Goal: Information Seeking & Learning: Learn about a topic

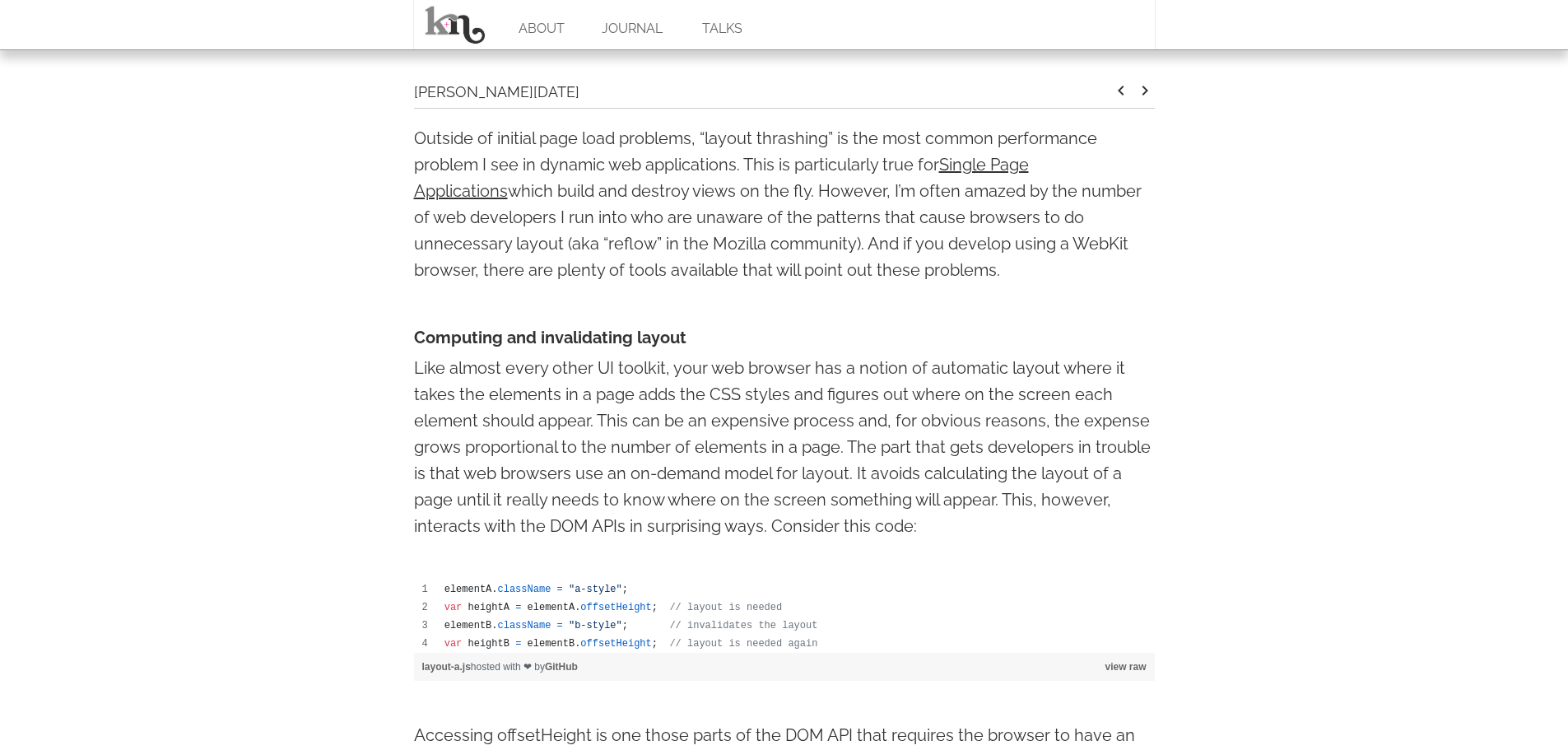
scroll to position [576, 0]
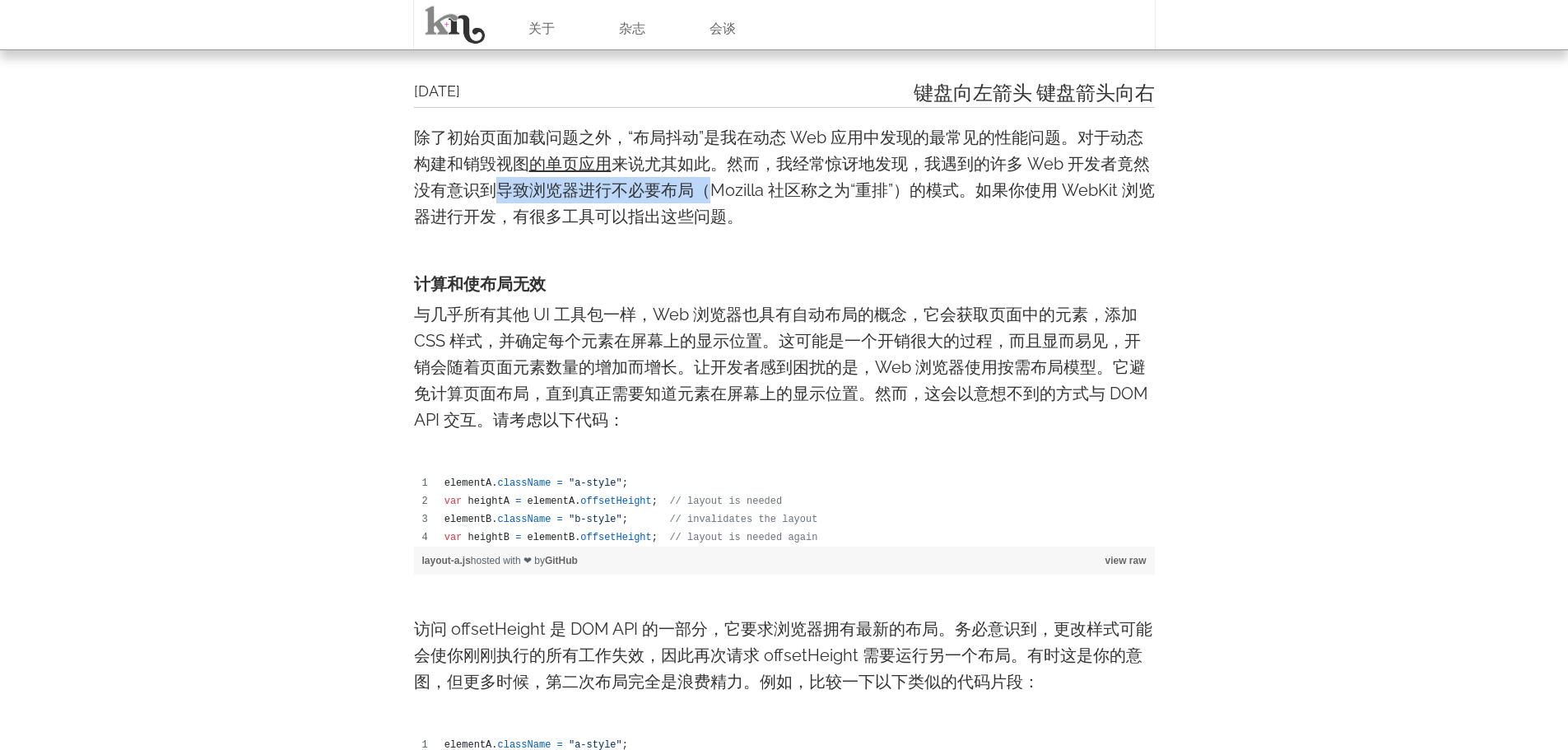
drag, startPoint x: 490, startPoint y: 193, endPoint x: 704, endPoint y: 201, distance: 214.1
click at [704, 201] on p "除了初始页面加载问题之外，“布局抖动”是我在动态 Web 应用中发现的最常见的性能问题。对于动态构建和销毁视图 的单页应用 来说尤其如此。然而，我经常惊讶地发…" at bounding box center [784, 176] width 741 height 105
click at [703, 202] on p "除了初始页面加载问题之外，“布局抖动”是我在动态 Web 应用中发现的最常见的性能问题。对于动态构建和销毁视图 的单页应用 来说尤其如此。然而，我经常惊讶地发…" at bounding box center [784, 176] width 741 height 105
click at [687, 213] on font "来说尤其如此。然而，我经常惊讶地发现，我遇到的许多 Web 开发者竟然没有意识到导致浏览器进行不必要布局（Mozilla 社区称之为“重排”）的模式。如果你使…" at bounding box center [784, 190] width 741 height 73
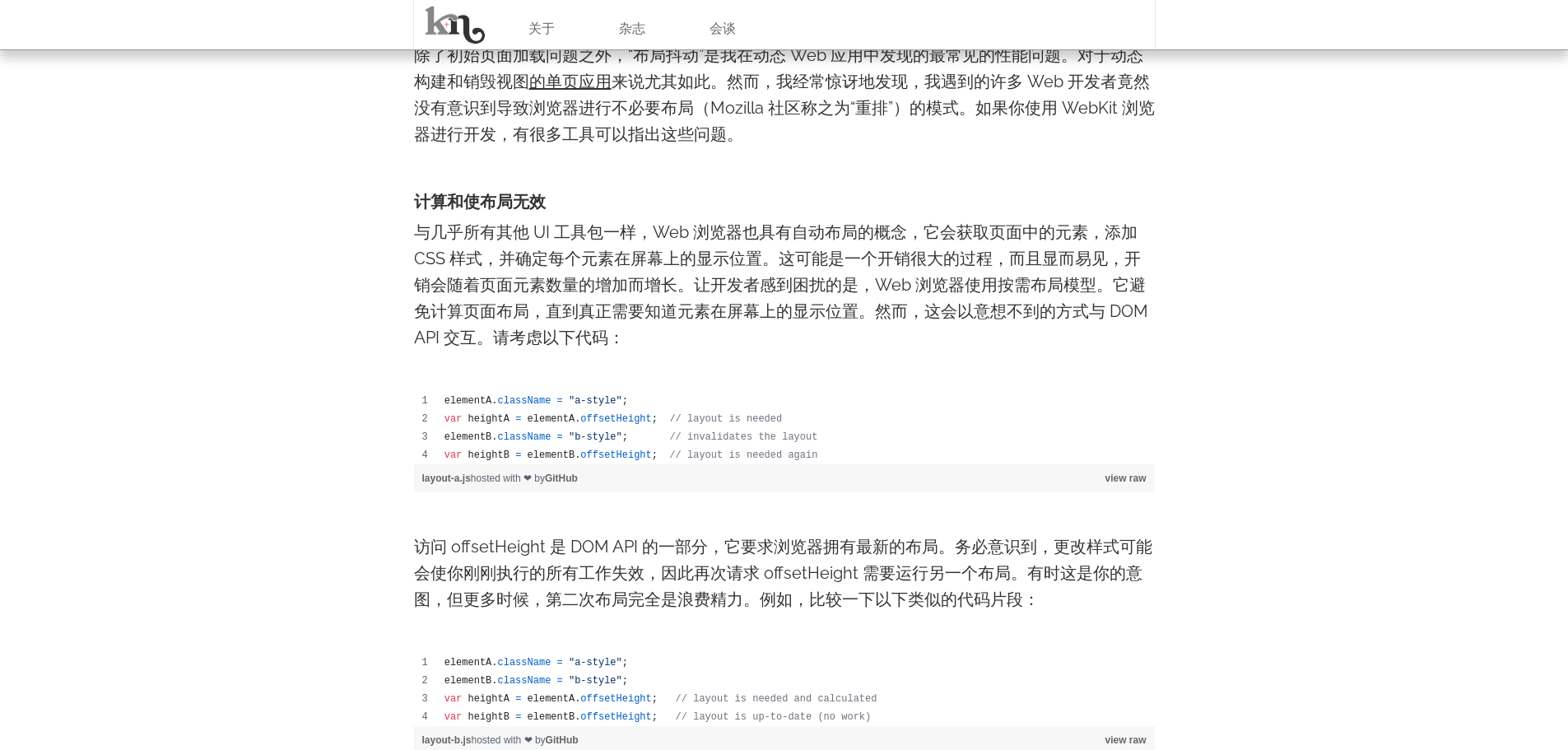
scroll to position [741, 0]
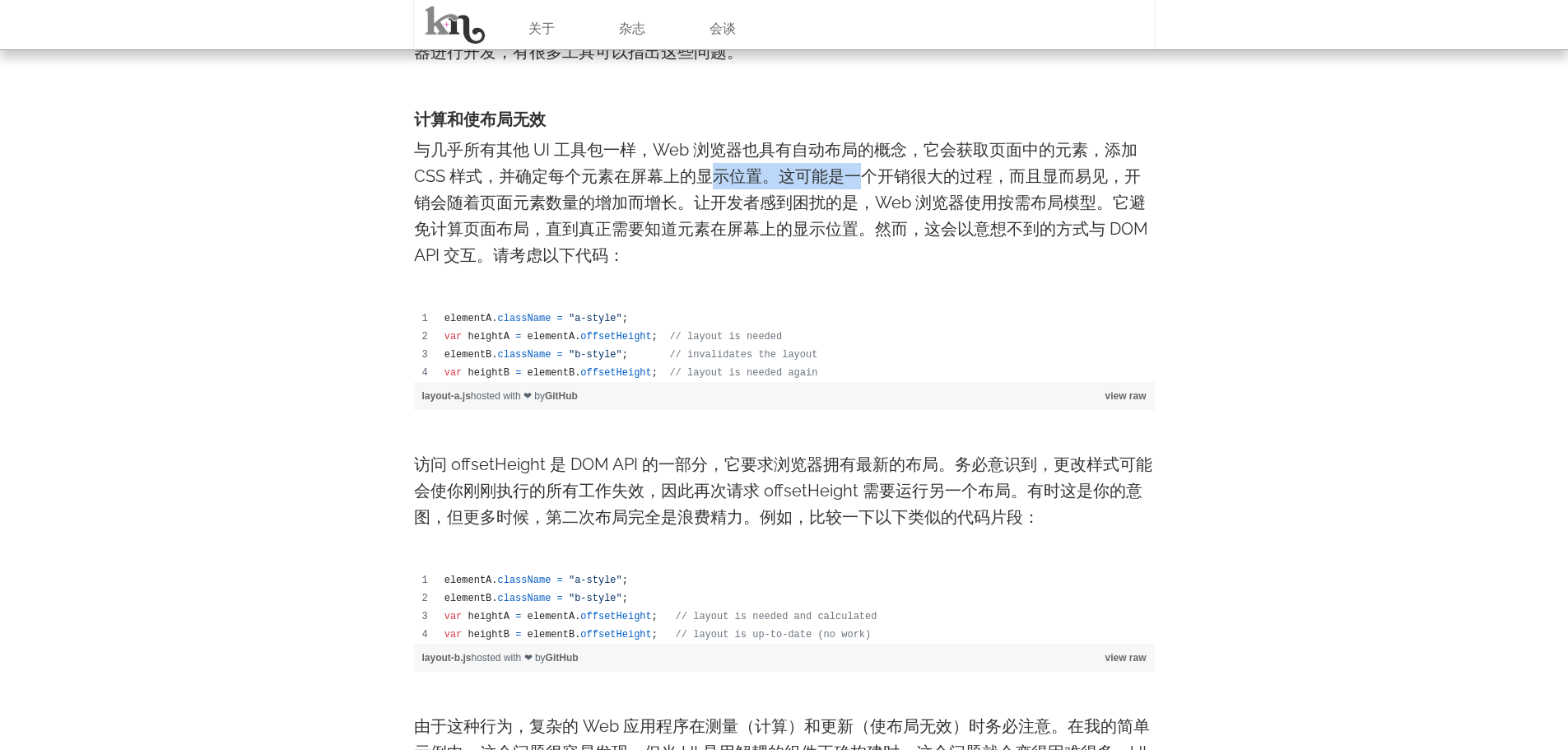
drag, startPoint x: 706, startPoint y: 174, endPoint x: 862, endPoint y: 174, distance: 156.0
click at [862, 174] on font "与几乎所有其他 UI 工具包一样，Web 浏览器也具有自动布局的概念，它会获取页面中的元素，添加 CSS 样式，并确定每个元素在屏幕上的显示位置。这可能是一个…" at bounding box center [781, 202] width 734 height 125
click at [927, 150] on font "与几乎所有其他 UI 工具包一样，Web 浏览器也具有自动布局的概念，它会获取页面中的元素，添加 CSS 样式，并确定每个元素在屏幕上的显示位置。这可能是一个…" at bounding box center [781, 202] width 734 height 125
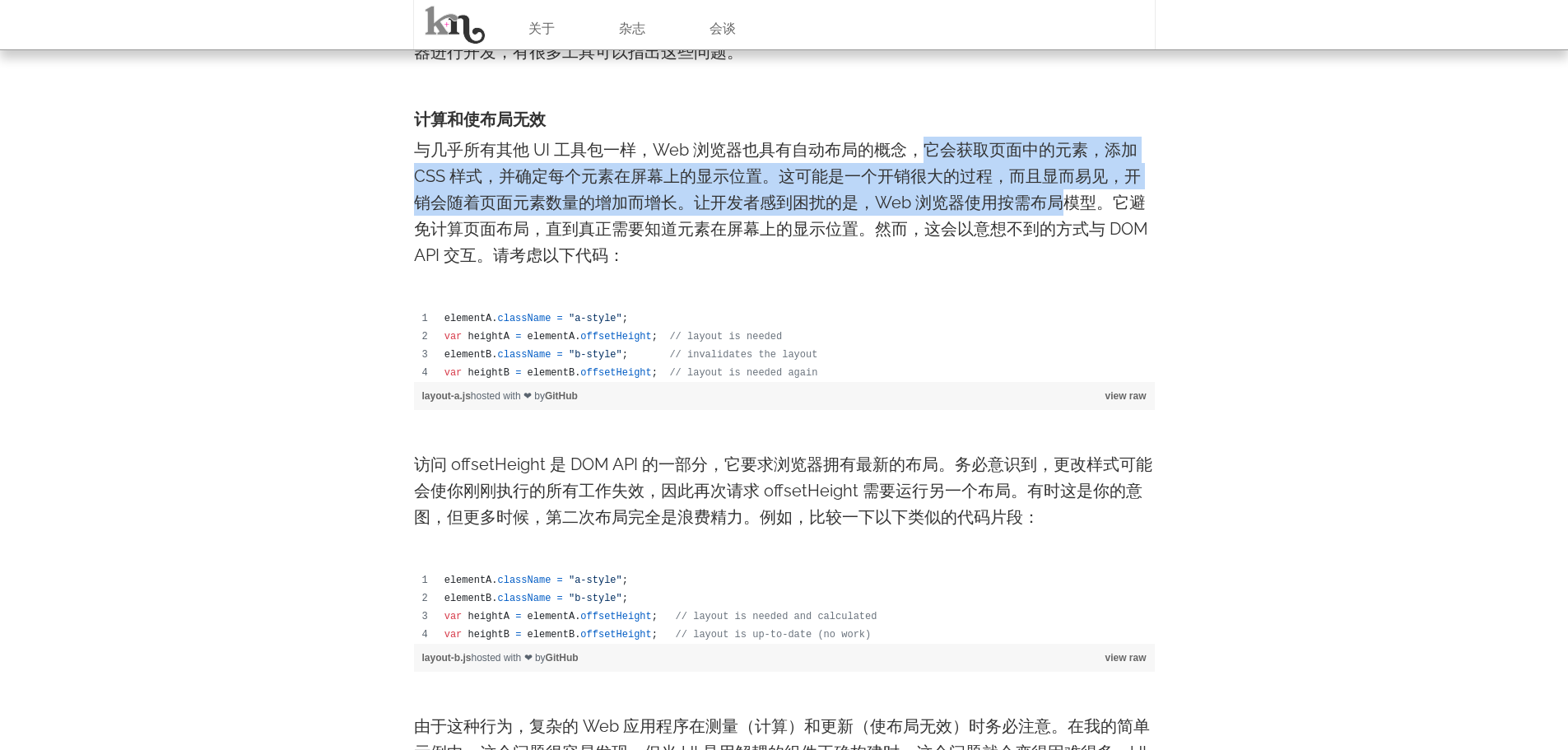
drag, startPoint x: 927, startPoint y: 150, endPoint x: 1063, endPoint y: 213, distance: 149.9
click at [1063, 213] on p "与几乎所有其他 UI 工具包一样，Web 浏览器也具有自动布局的概念，它会获取页面中的元素，添加 CSS 样式，并确定每个元素在屏幕上的显示位置。这可能是一个…" at bounding box center [784, 202] width 741 height 131
click at [776, 188] on p "与几乎所有其他 UI 工具包一样，Web 浏览器也具有自动布局的概念，它会获取页面中的元素，添加 CSS 样式，并确定每个元素在屏幕上的显示位置。这可能是一个…" at bounding box center [784, 202] width 741 height 131
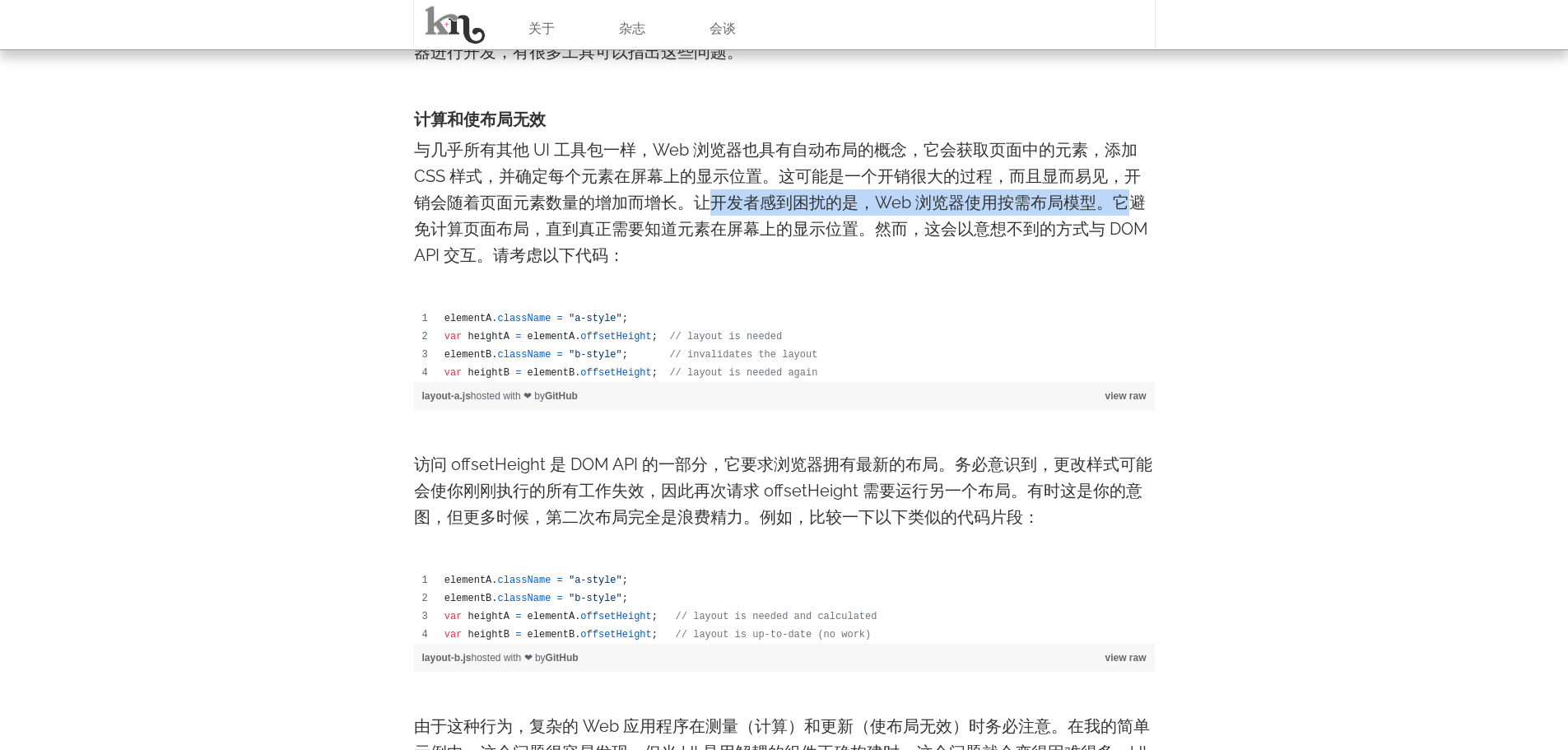
drag, startPoint x: 706, startPoint y: 192, endPoint x: 1134, endPoint y: 198, distance: 428.0
click at [1134, 198] on font "与几乎所有其他 UI 工具包一样，Web 浏览器也具有自动布局的概念，它会获取页面中的元素，添加 CSS 样式，并确定每个元素在屏幕上的显示位置。这可能是一个…" at bounding box center [781, 202] width 734 height 125
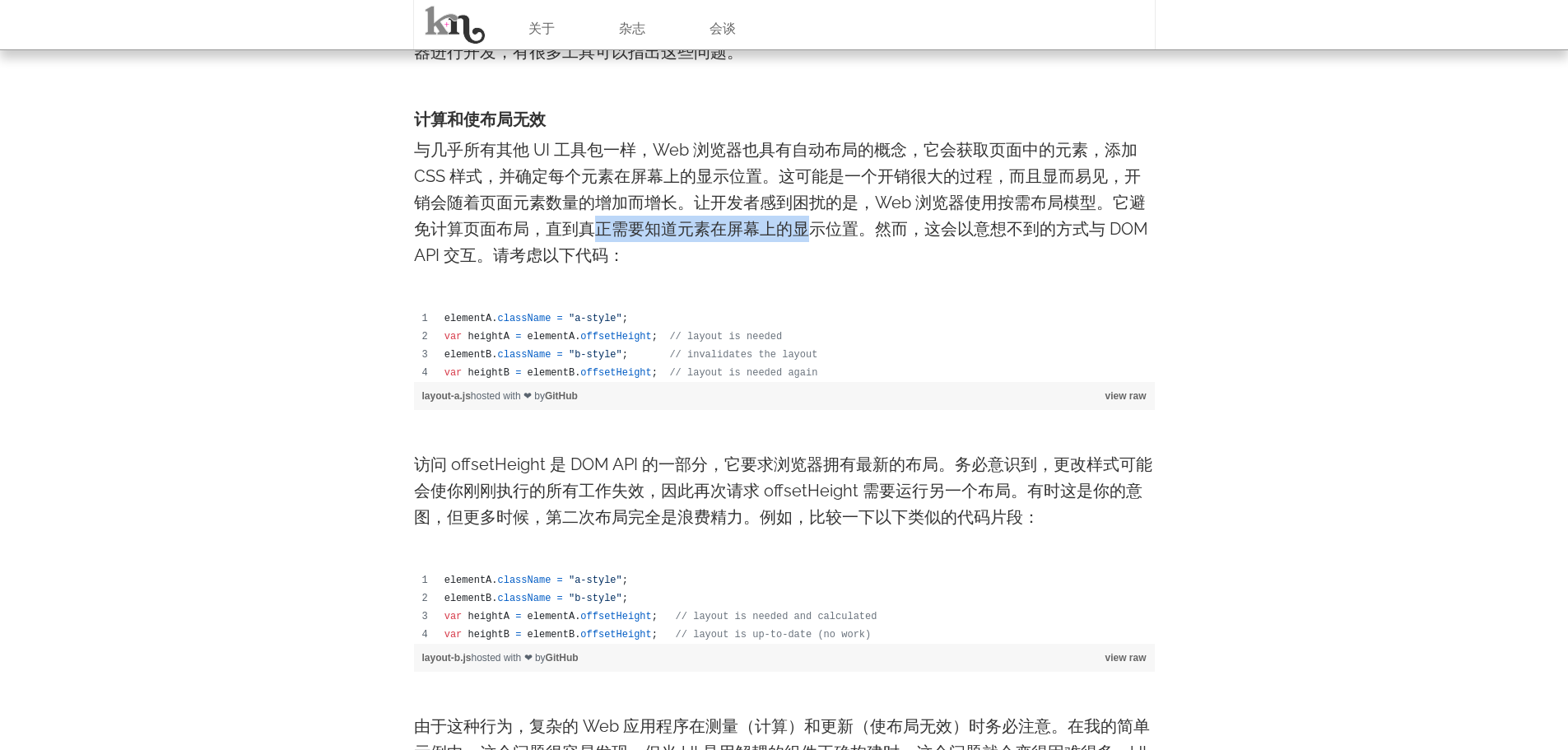
drag, startPoint x: 600, startPoint y: 237, endPoint x: 802, endPoint y: 226, distance: 202.3
click at [802, 226] on font "与几乎所有其他 UI 工具包一样，Web 浏览器也具有自动布局的概念，它会获取页面中的元素，添加 CSS 样式，并确定每个元素在屏幕上的显示位置。这可能是一个…" at bounding box center [781, 202] width 734 height 125
click at [738, 249] on p "与几乎所有其他 UI 工具包一样，Web 浏览器也具有自动布局的概念，它会获取页面中的元素，添加 CSS 样式，并确定每个元素在屏幕上的显示位置。这可能是一个…" at bounding box center [784, 202] width 741 height 131
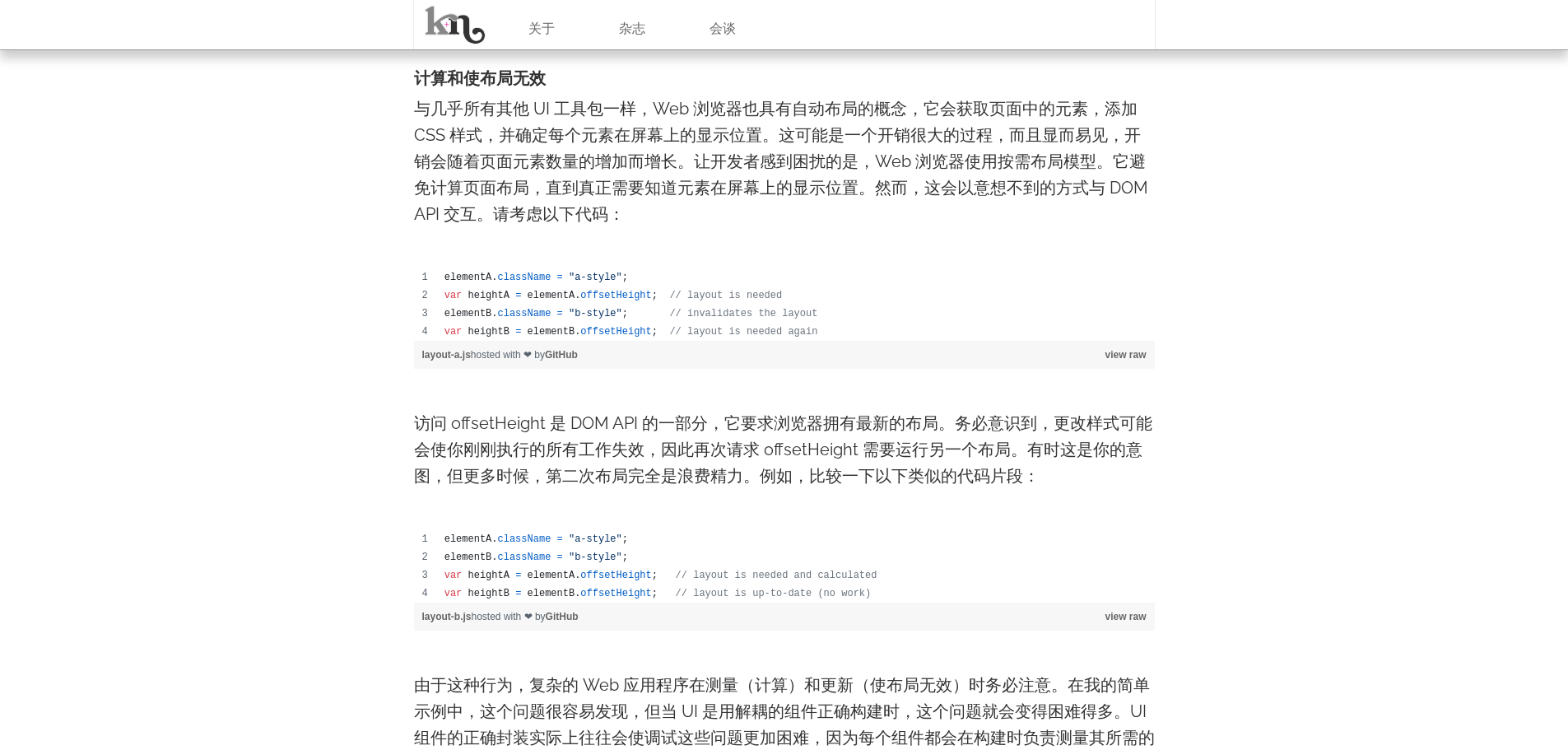
scroll to position [823, 0]
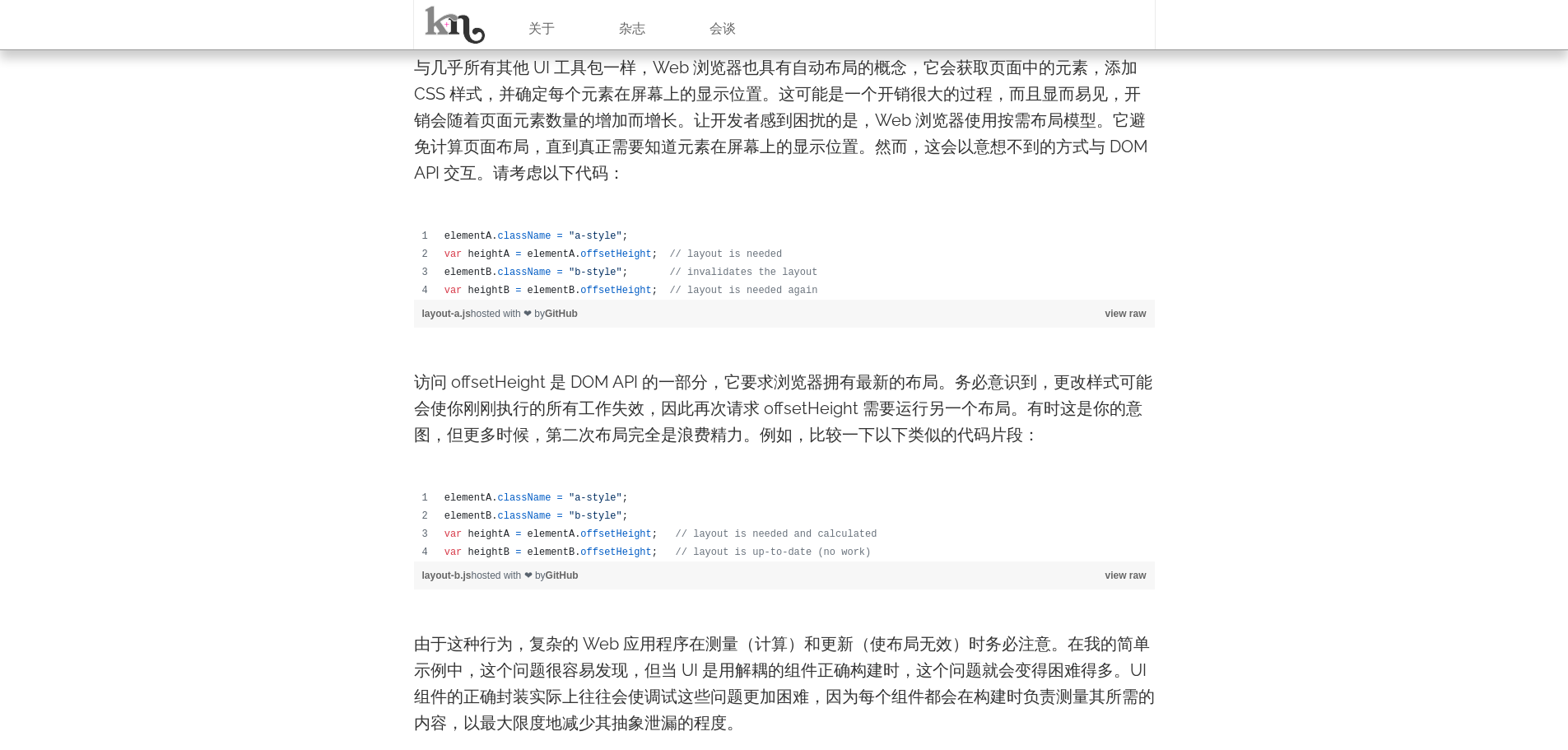
click at [507, 238] on span "className" at bounding box center [524, 236] width 53 height 12
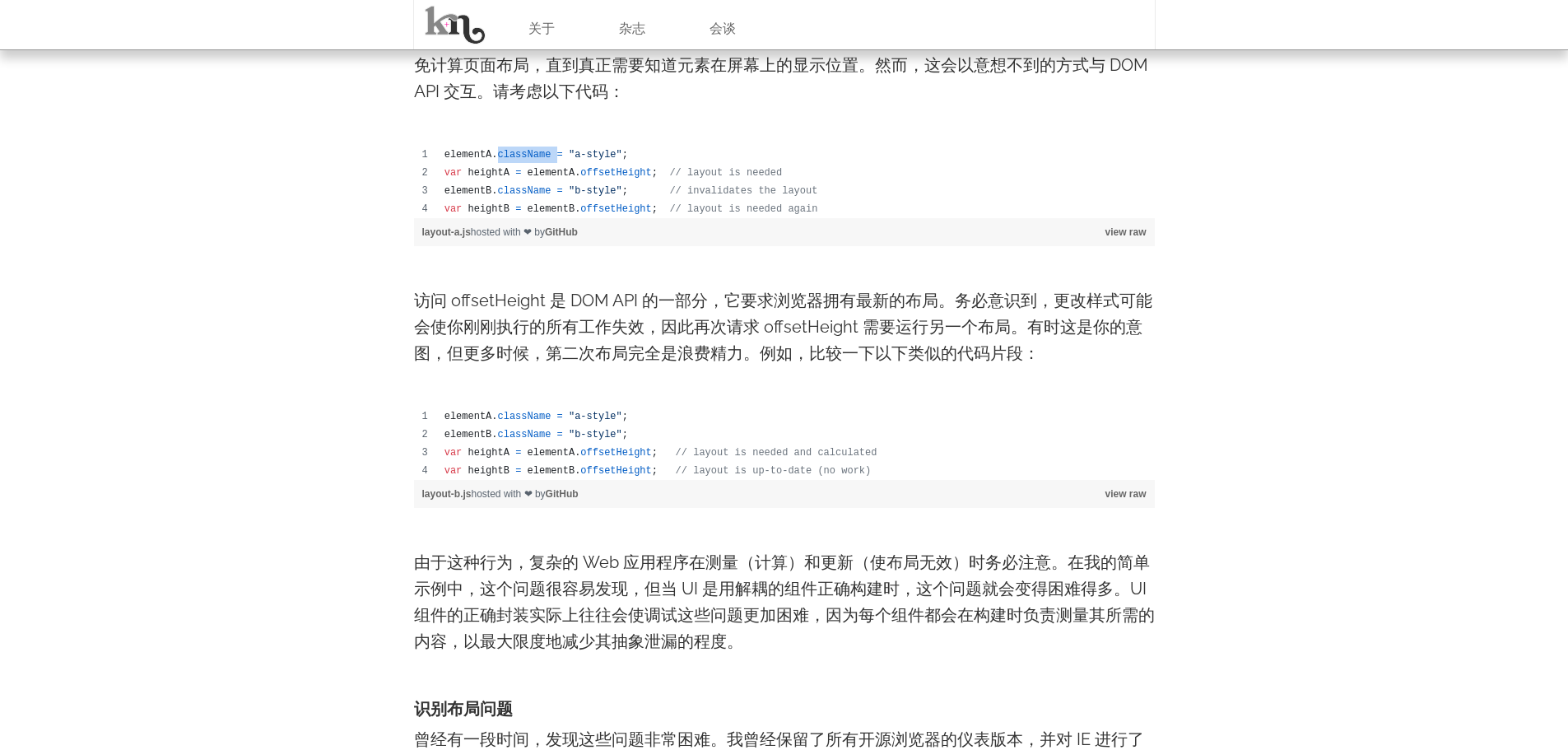
scroll to position [906, 0]
click at [460, 300] on font "访问 offsetHeight 是 DOM API 的一部分，它要求浏览器拥有最新的布局。务必意识到，更改样式可能会使你刚刚执行的所有工作失效，因此再次请求 …" at bounding box center [783, 326] width 739 height 73
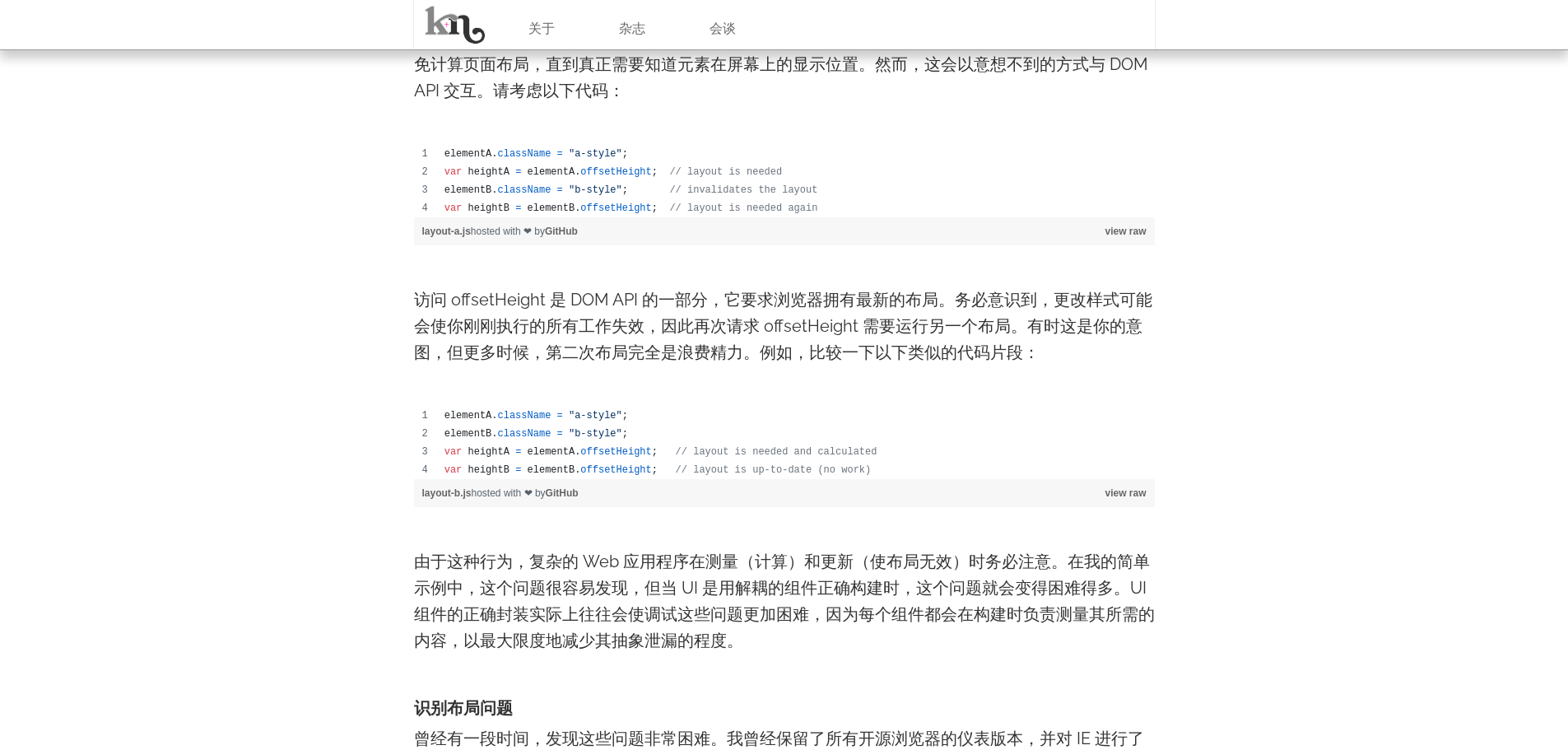
click at [530, 419] on span "className" at bounding box center [524, 415] width 53 height 12
click at [517, 434] on span "className" at bounding box center [524, 433] width 53 height 12
click at [500, 480] on div "view raw layout-b.js hosted with ❤ by [PERSON_NAME]" at bounding box center [784, 493] width 741 height 28
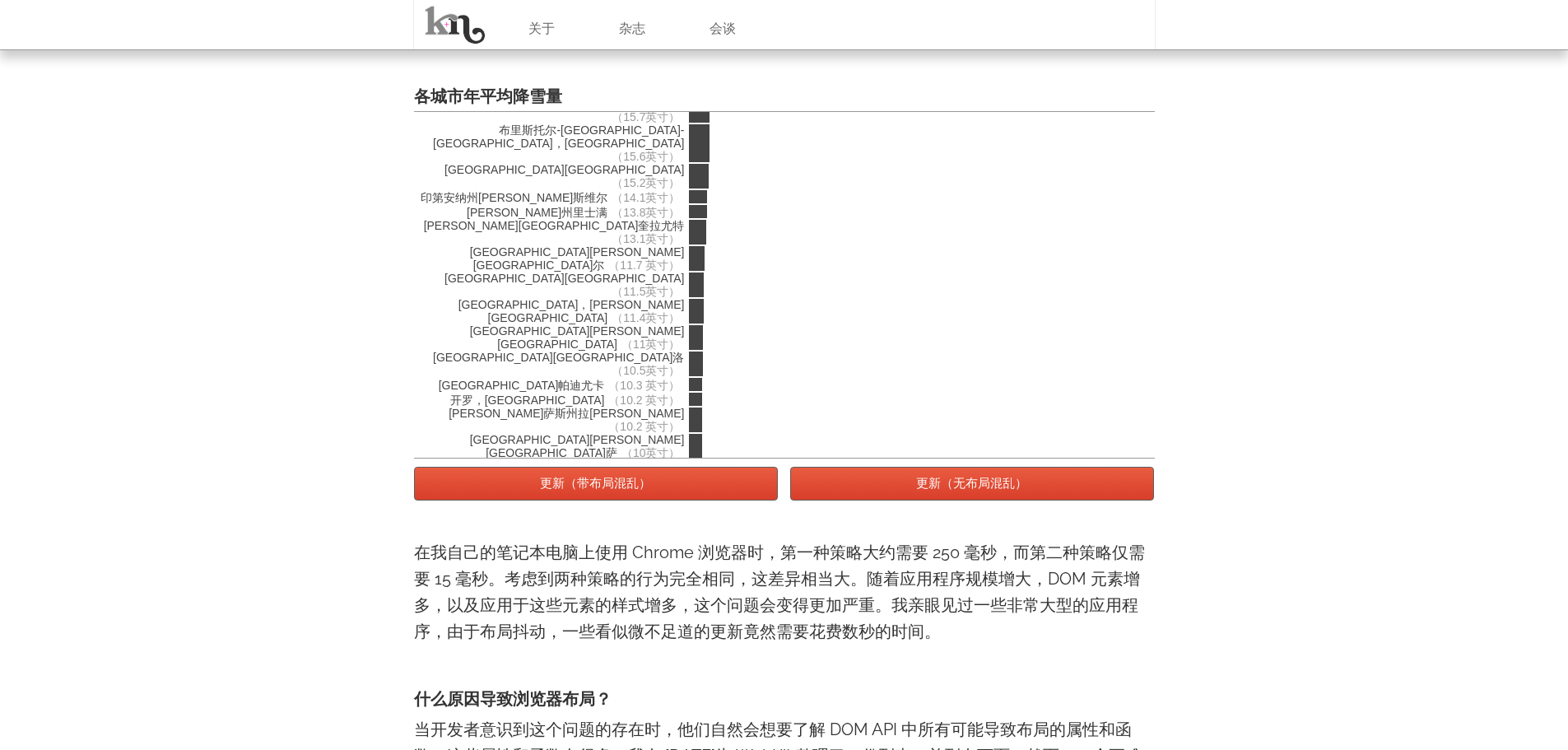
scroll to position [2716, 0]
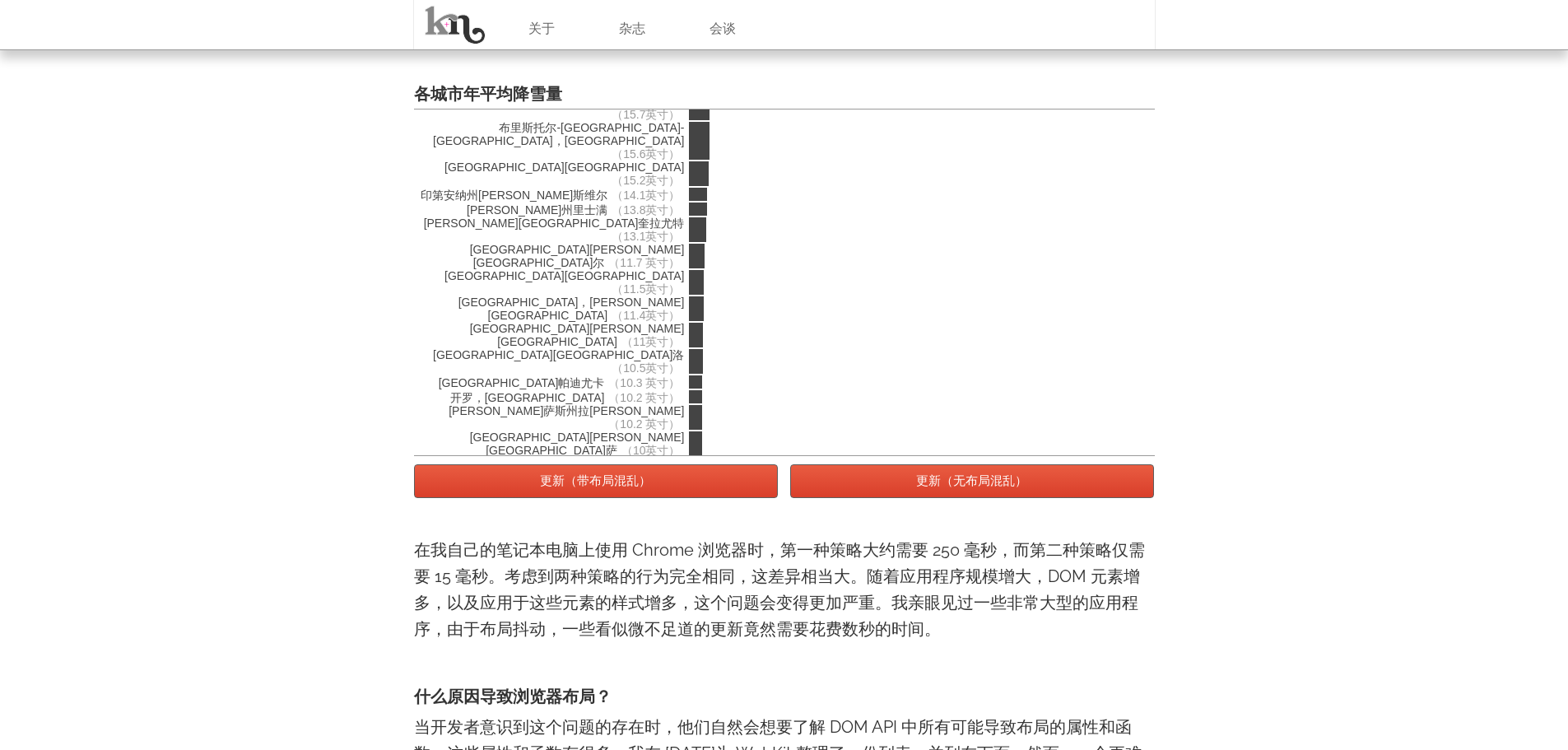
click at [591, 480] on font "更新（带布局混乱）" at bounding box center [596, 480] width 112 height 14
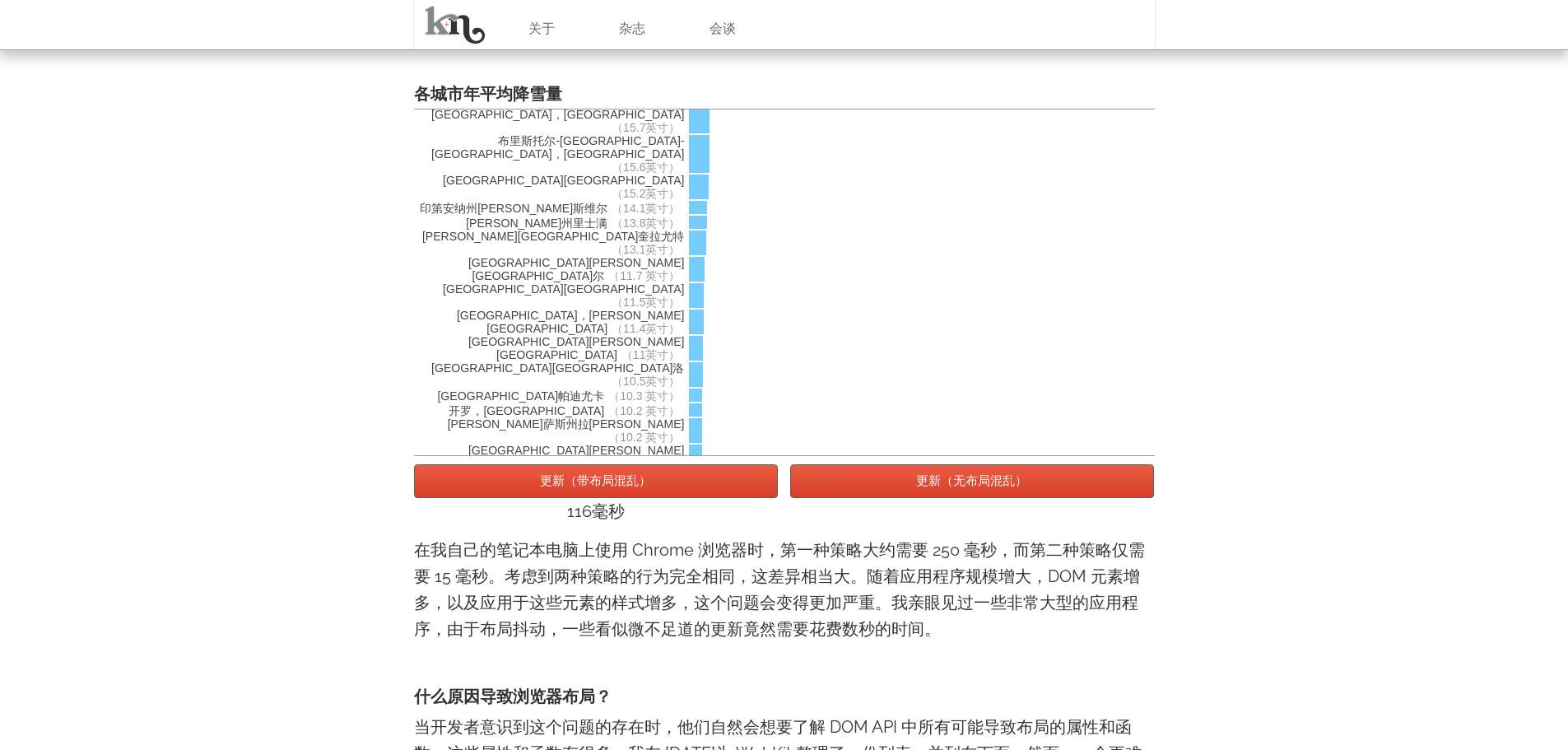
click at [591, 480] on font "更新（带布局混乱）" at bounding box center [596, 480] width 112 height 14
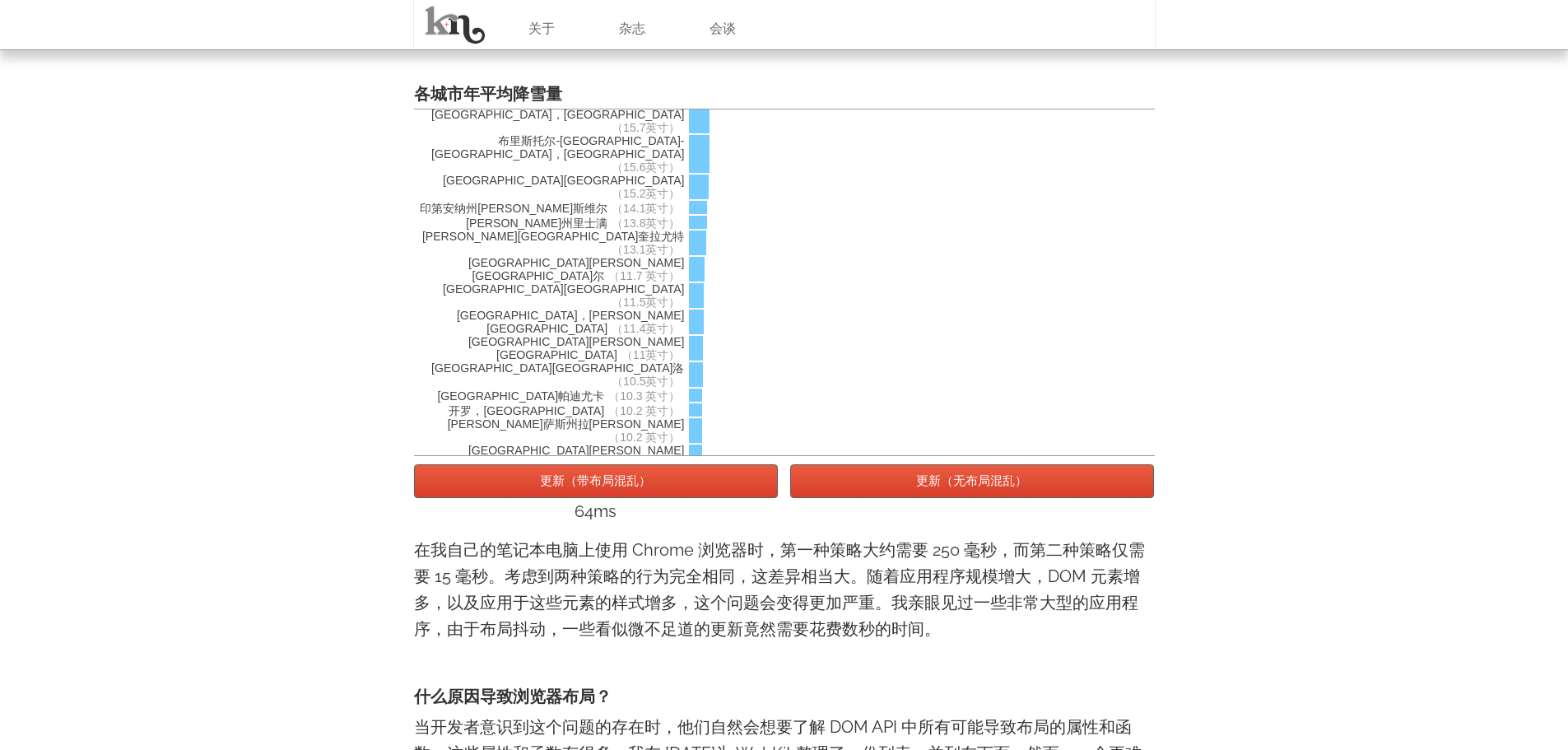
click at [591, 480] on font "更新（带布局混乱）" at bounding box center [596, 480] width 112 height 14
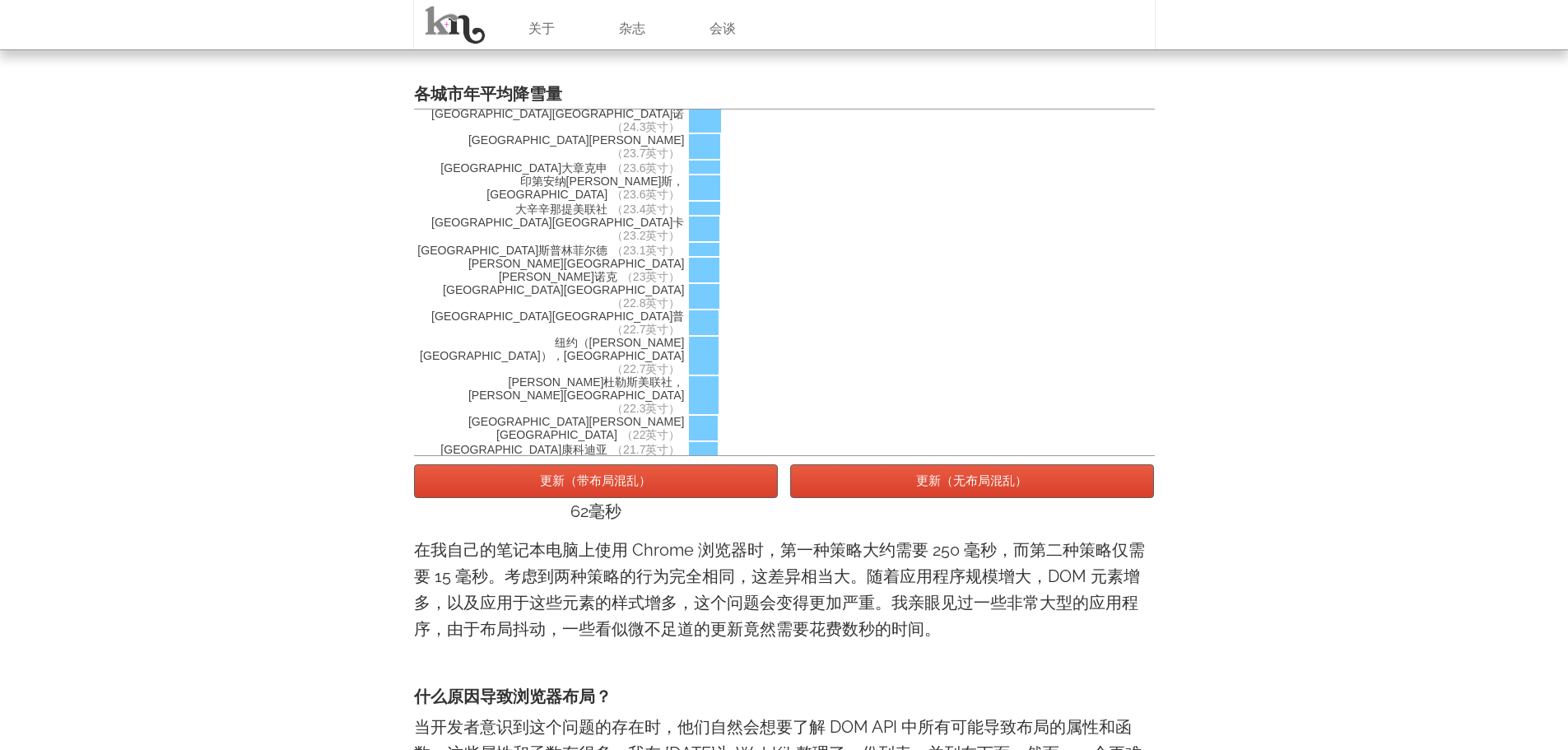
scroll to position [2898, 0]
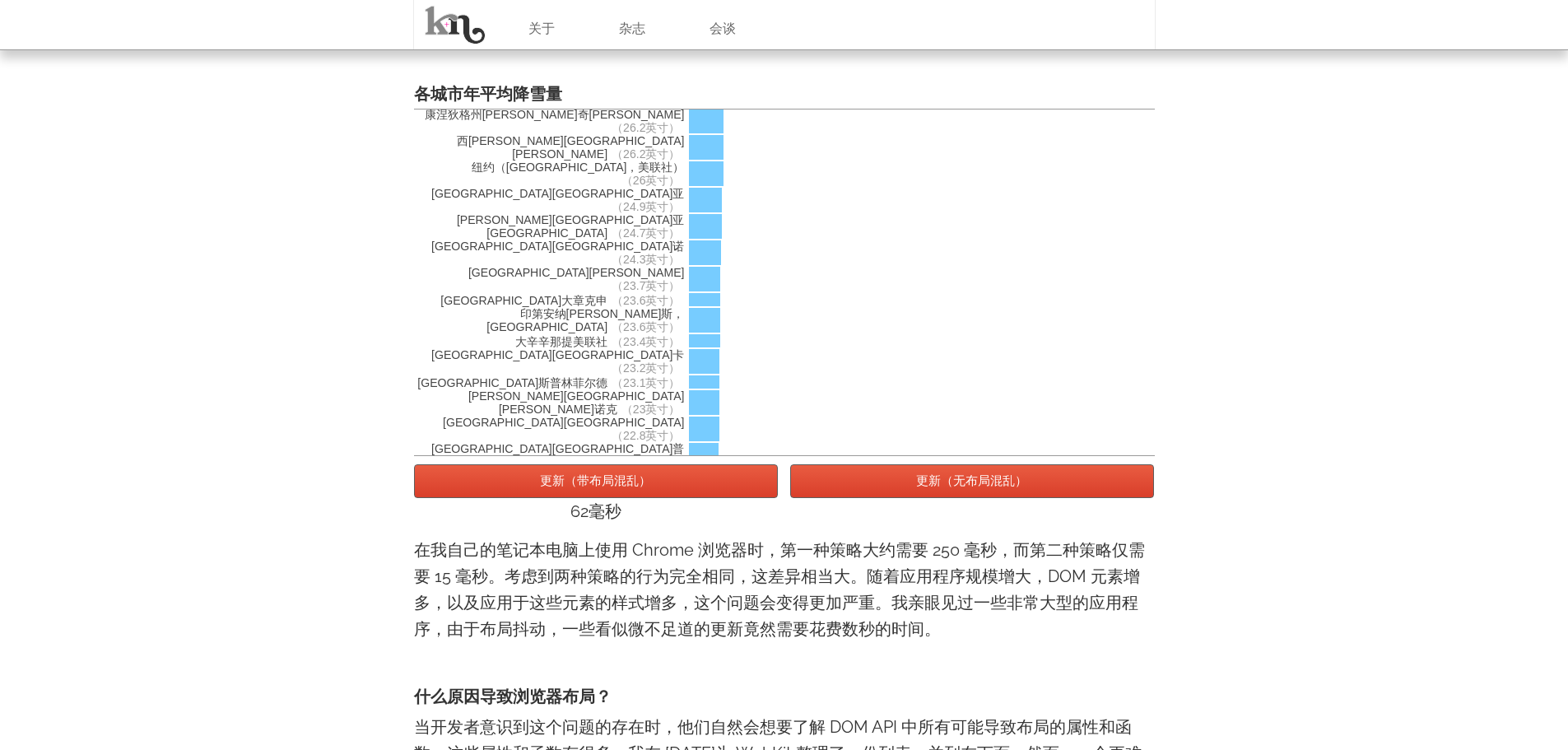
click at [608, 473] on button "更新（带布局混乱）" at bounding box center [596, 481] width 364 height 34
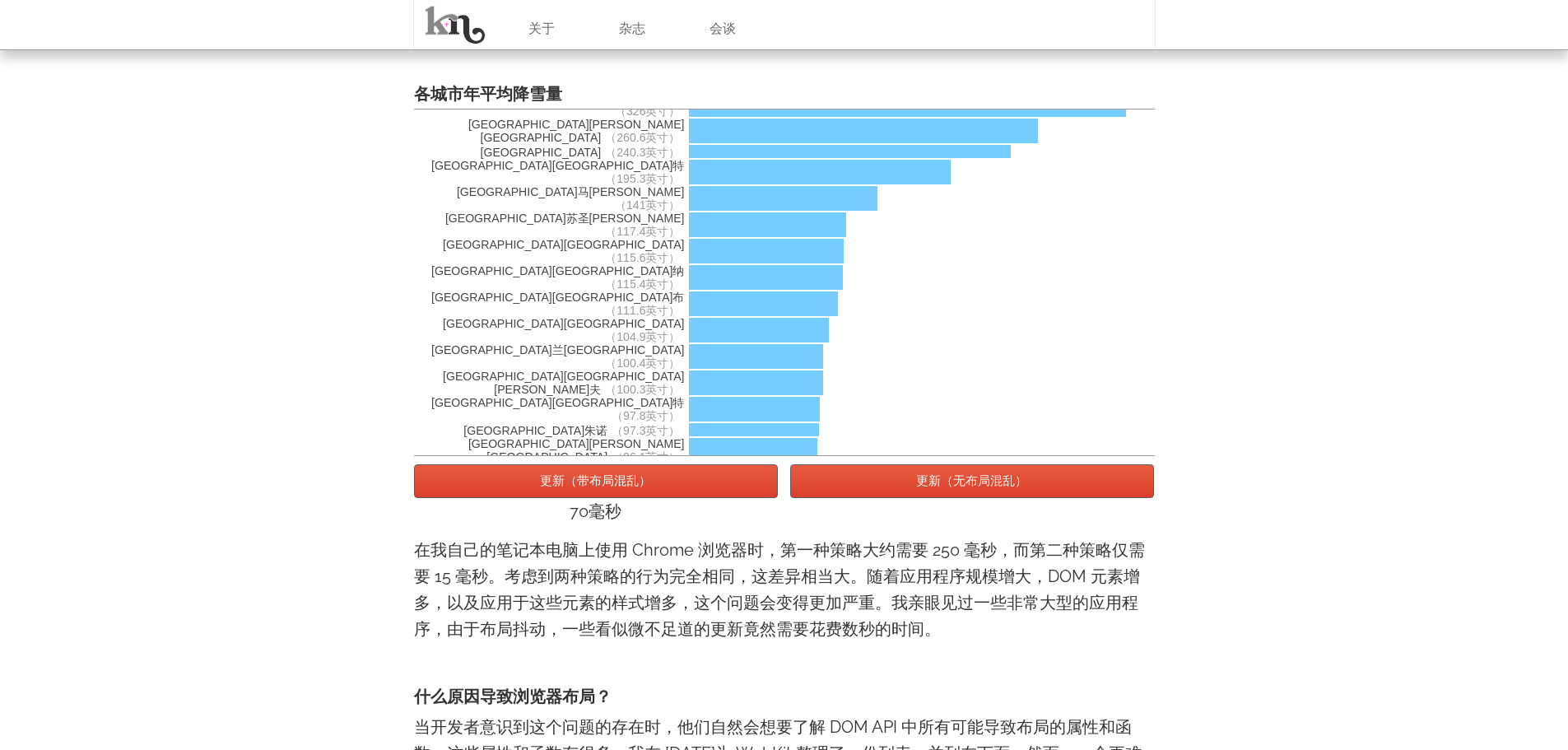
scroll to position [0, 0]
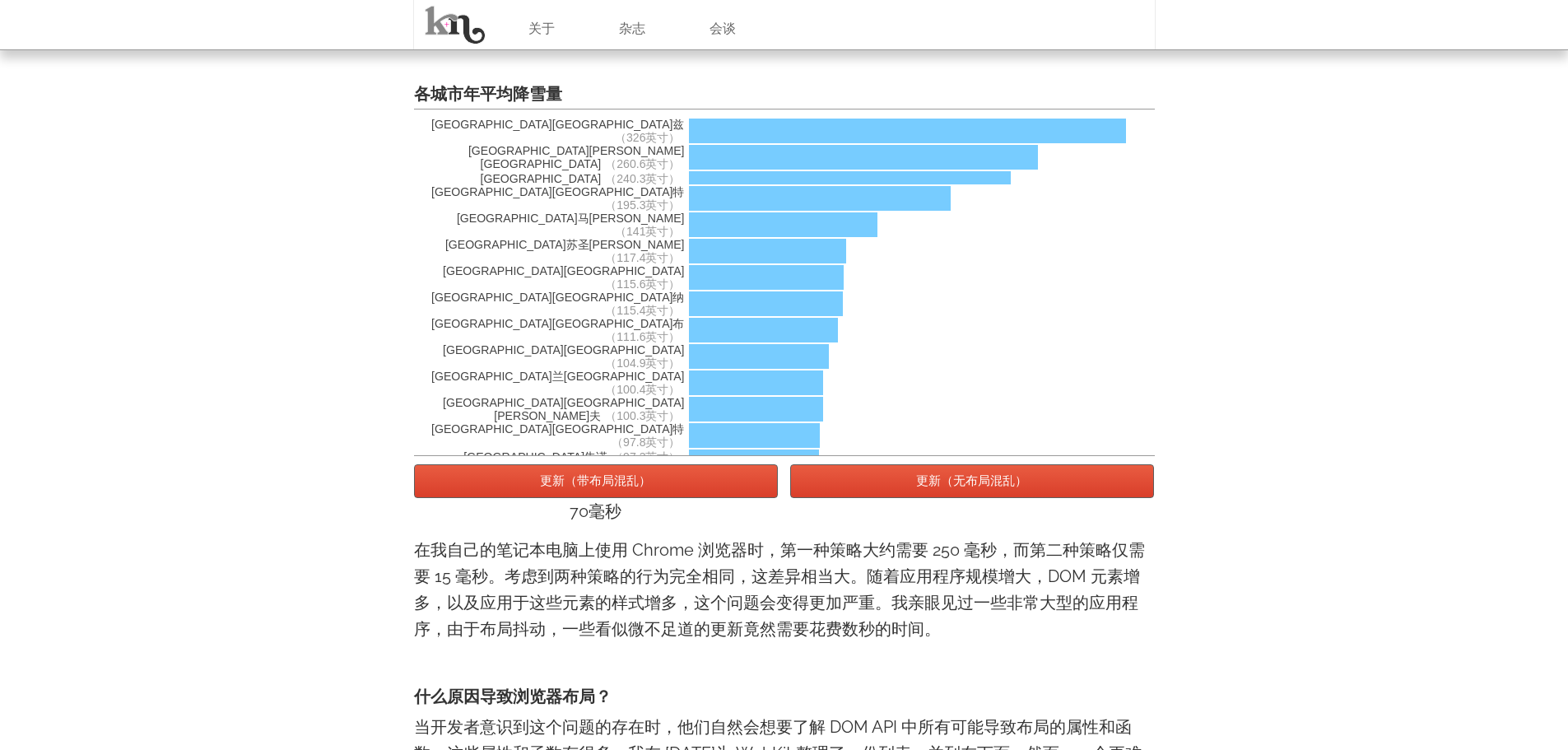
click at [608, 482] on font "更新（带布局混乱）" at bounding box center [596, 480] width 112 height 14
click at [965, 480] on font "更新（无布局混乱）" at bounding box center [972, 480] width 112 height 14
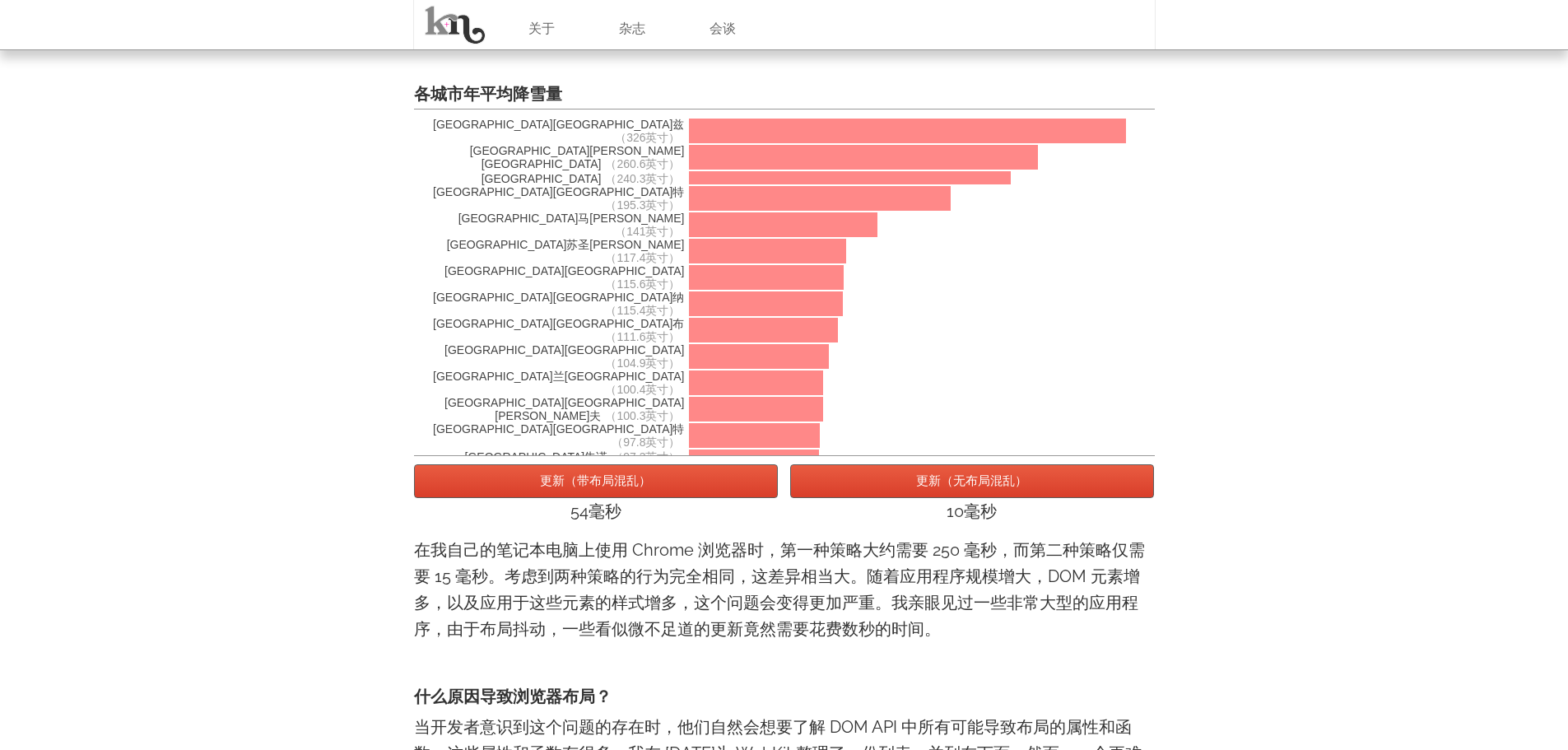
click at [965, 480] on font "更新（无布局混乱）" at bounding box center [972, 480] width 112 height 14
click at [578, 486] on font "更新（带布局混乱）" at bounding box center [596, 480] width 112 height 14
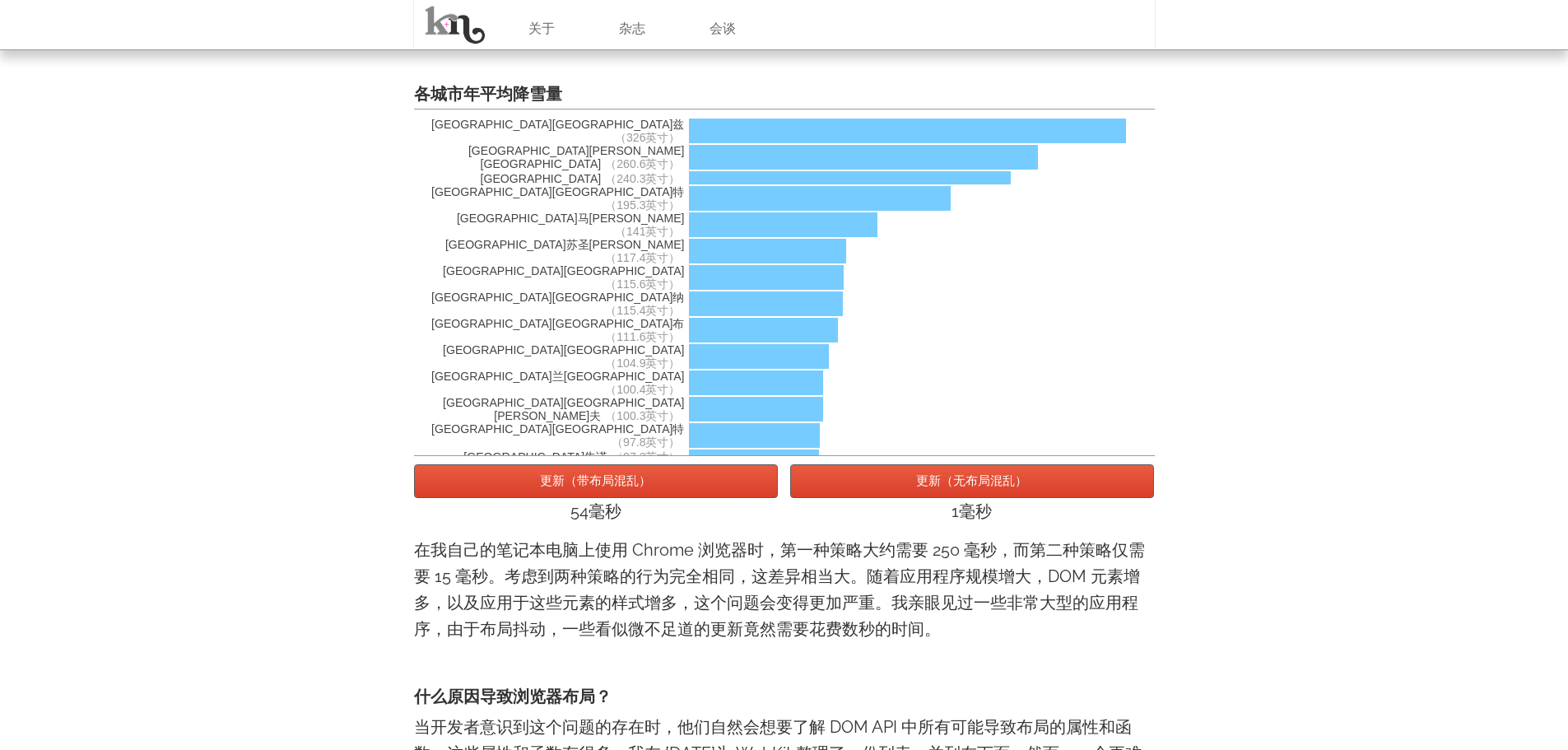
click at [925, 480] on font "更新（无布局混乱）" at bounding box center [972, 480] width 112 height 14
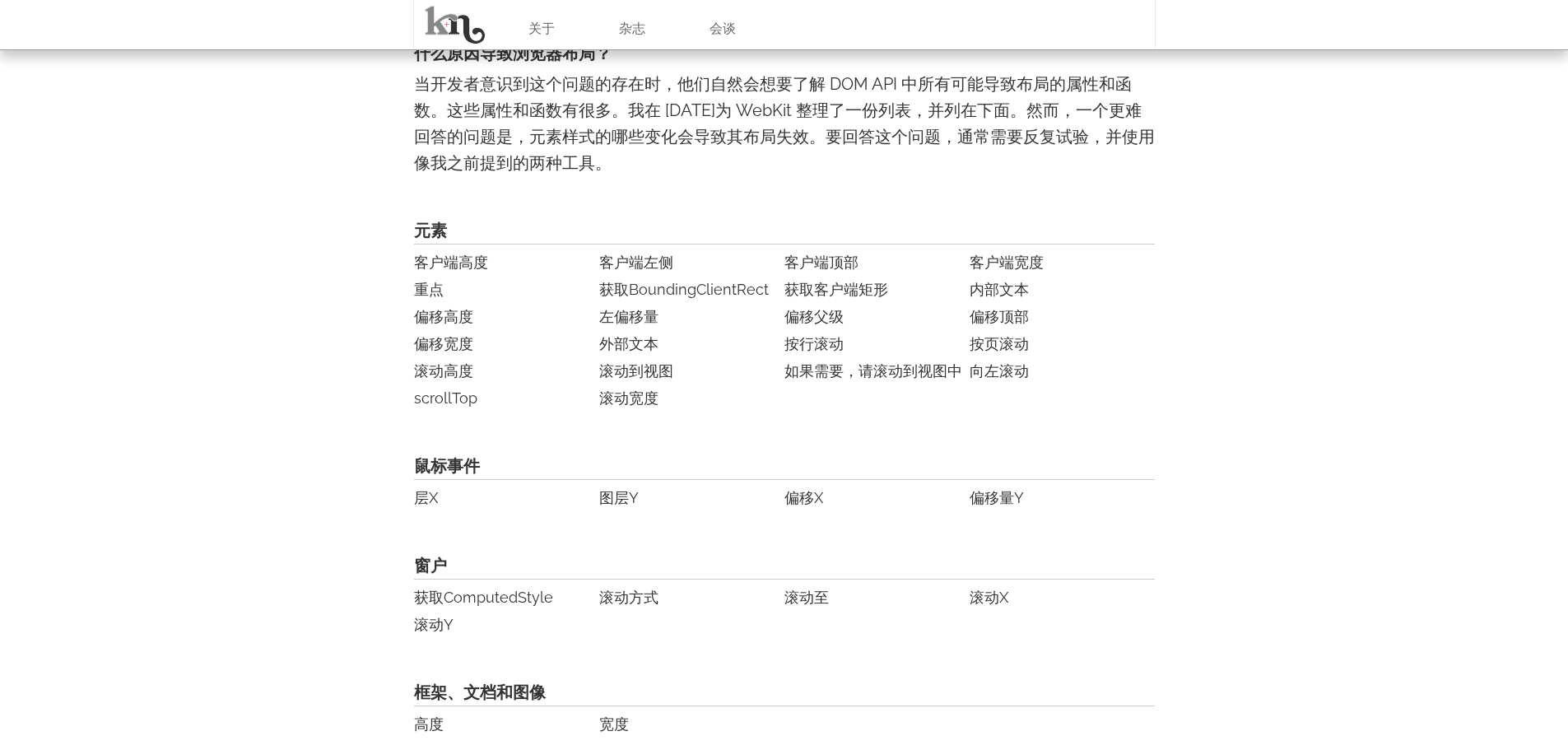
scroll to position [3358, 0]
click at [1112, 328] on li "偏移顶部" at bounding box center [1060, 317] width 181 height 26
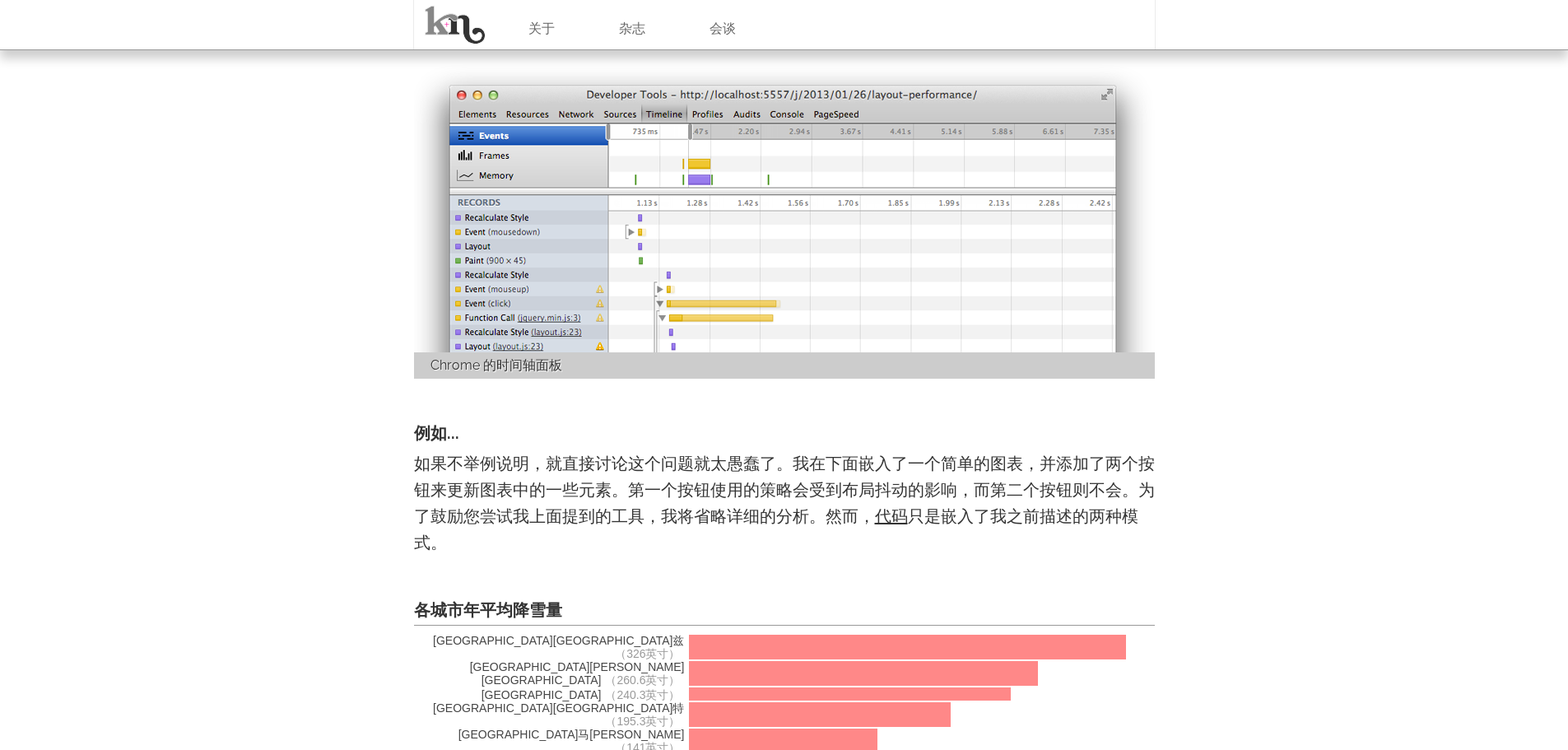
scroll to position [2206, 0]
